Goal: Transaction & Acquisition: Subscribe to service/newsletter

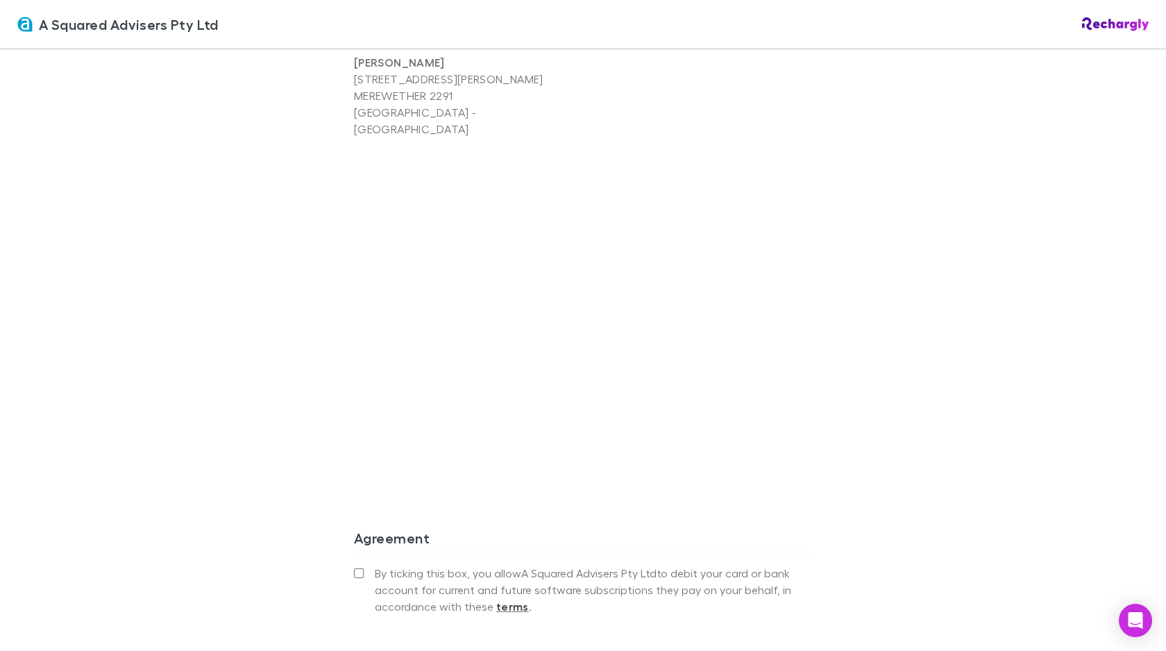
scroll to position [1143, 0]
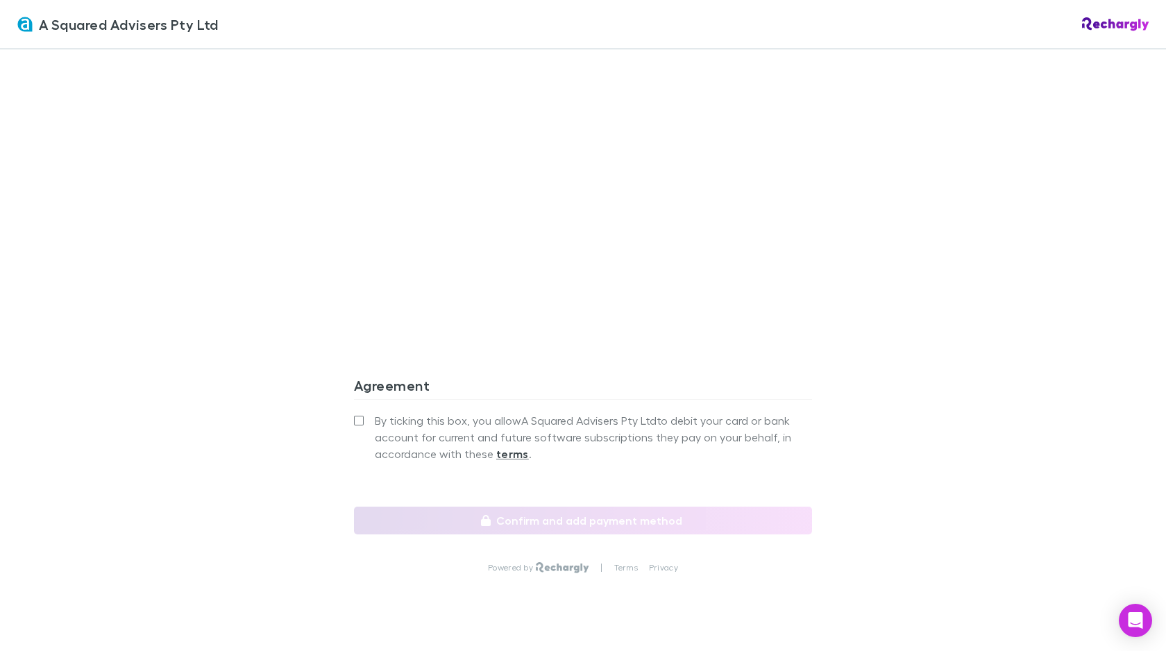
click at [364, 412] on label "By ticking this box, you allow A Squared Advisers Pty Ltd to debit your card or…" at bounding box center [583, 437] width 458 height 50
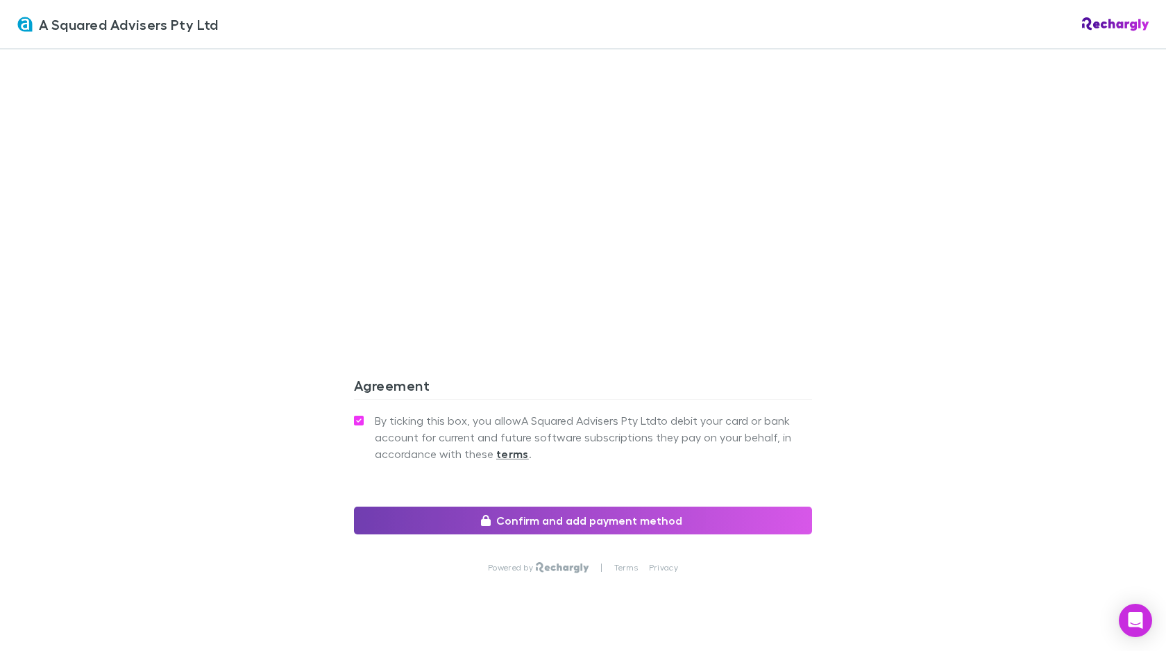
click at [442, 507] on button "Confirm and add payment method" at bounding box center [583, 521] width 458 height 28
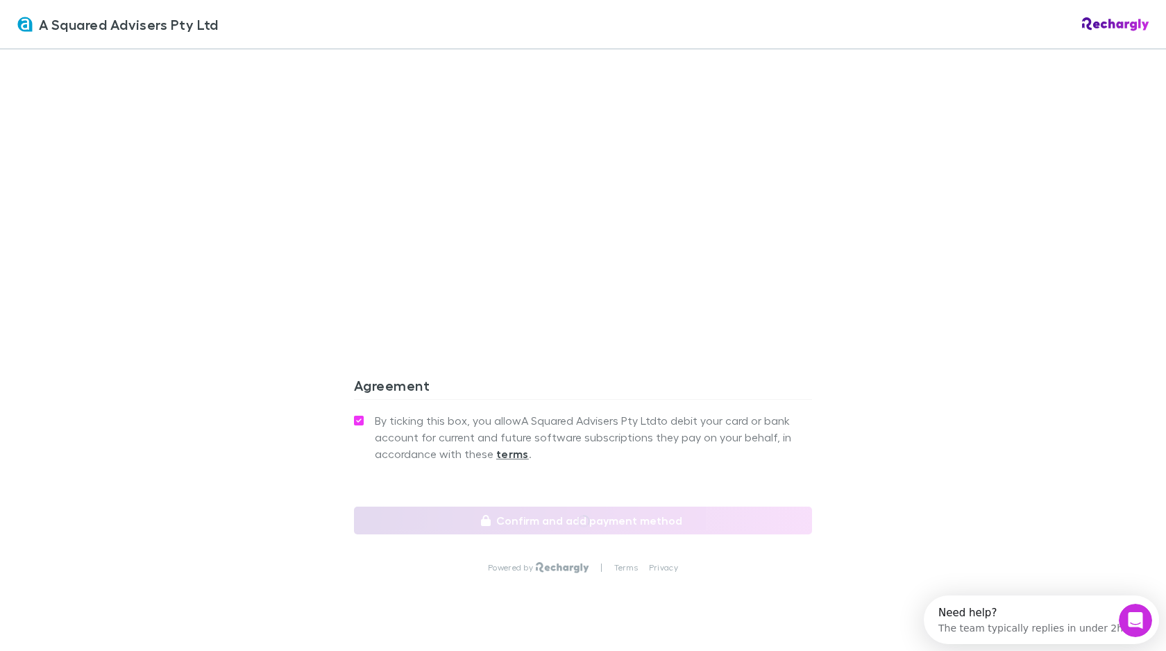
scroll to position [0, 0]
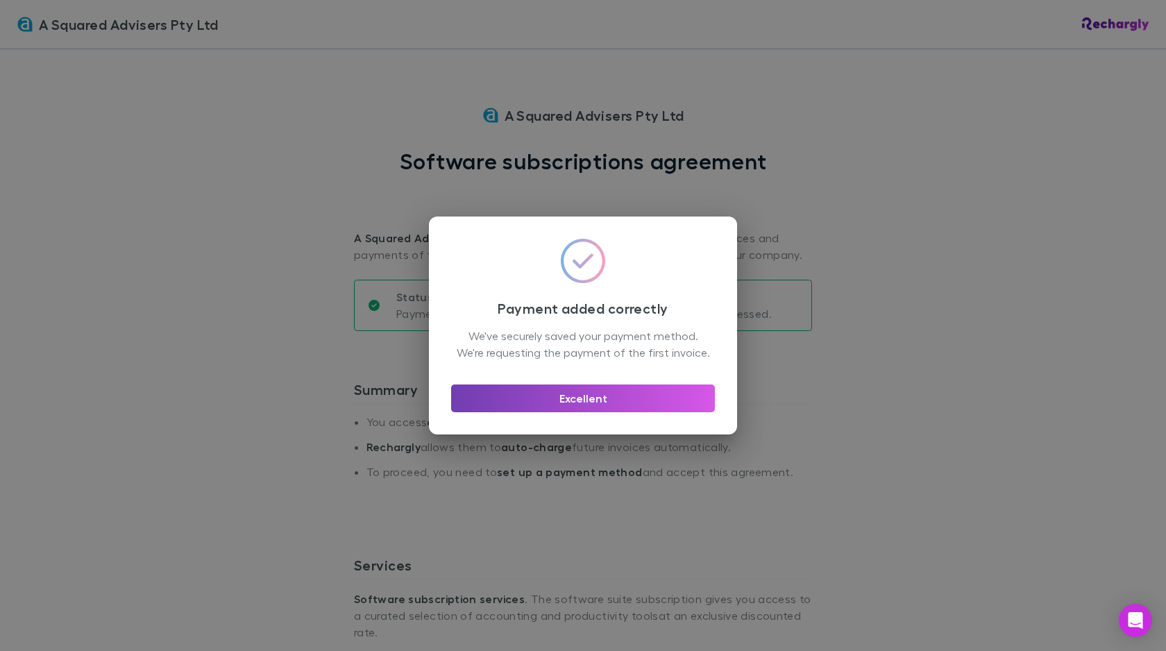
click at [613, 410] on button "Excellent" at bounding box center [583, 399] width 264 height 28
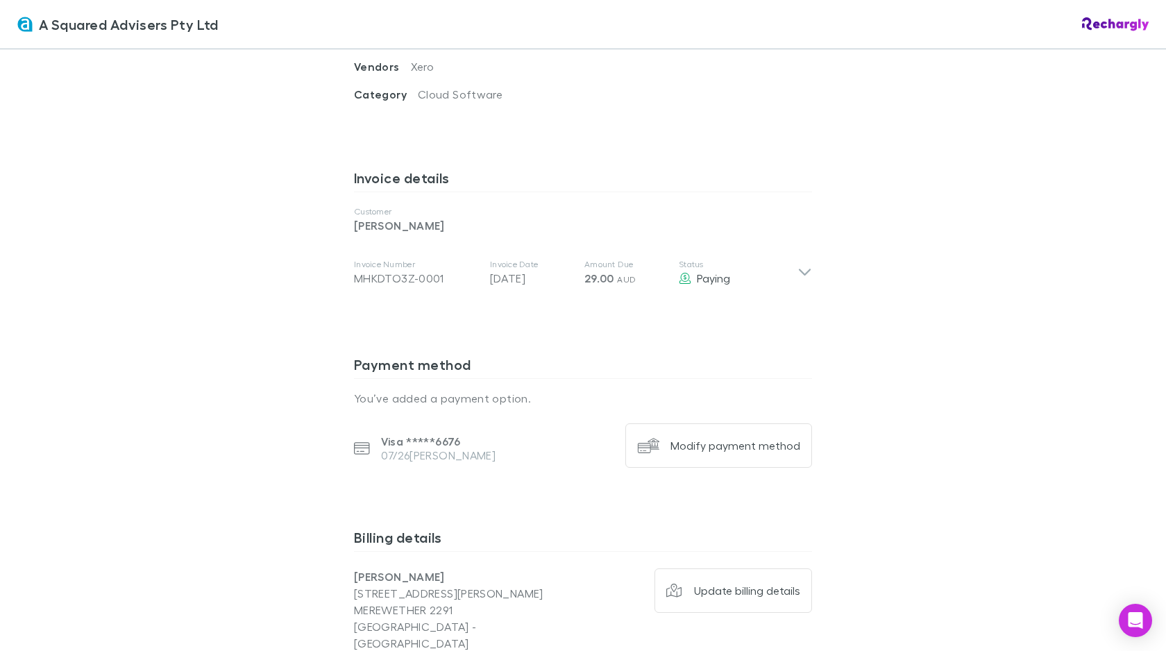
scroll to position [578, 0]
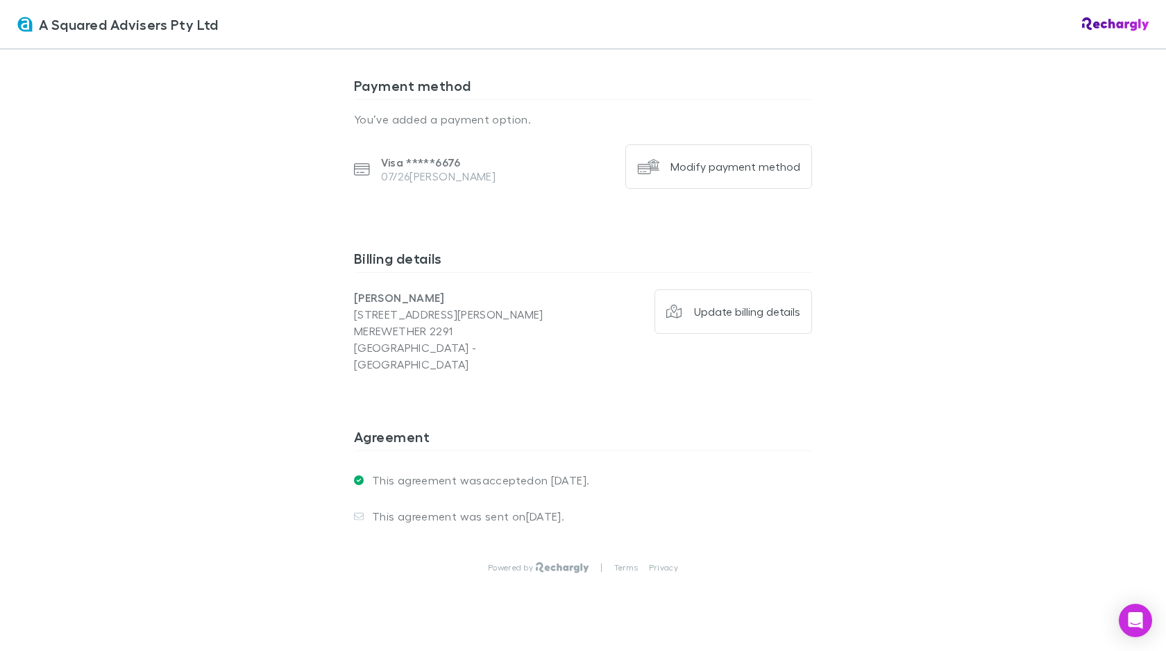
scroll to position [709, 0]
